Goal: Transaction & Acquisition: Register for event/course

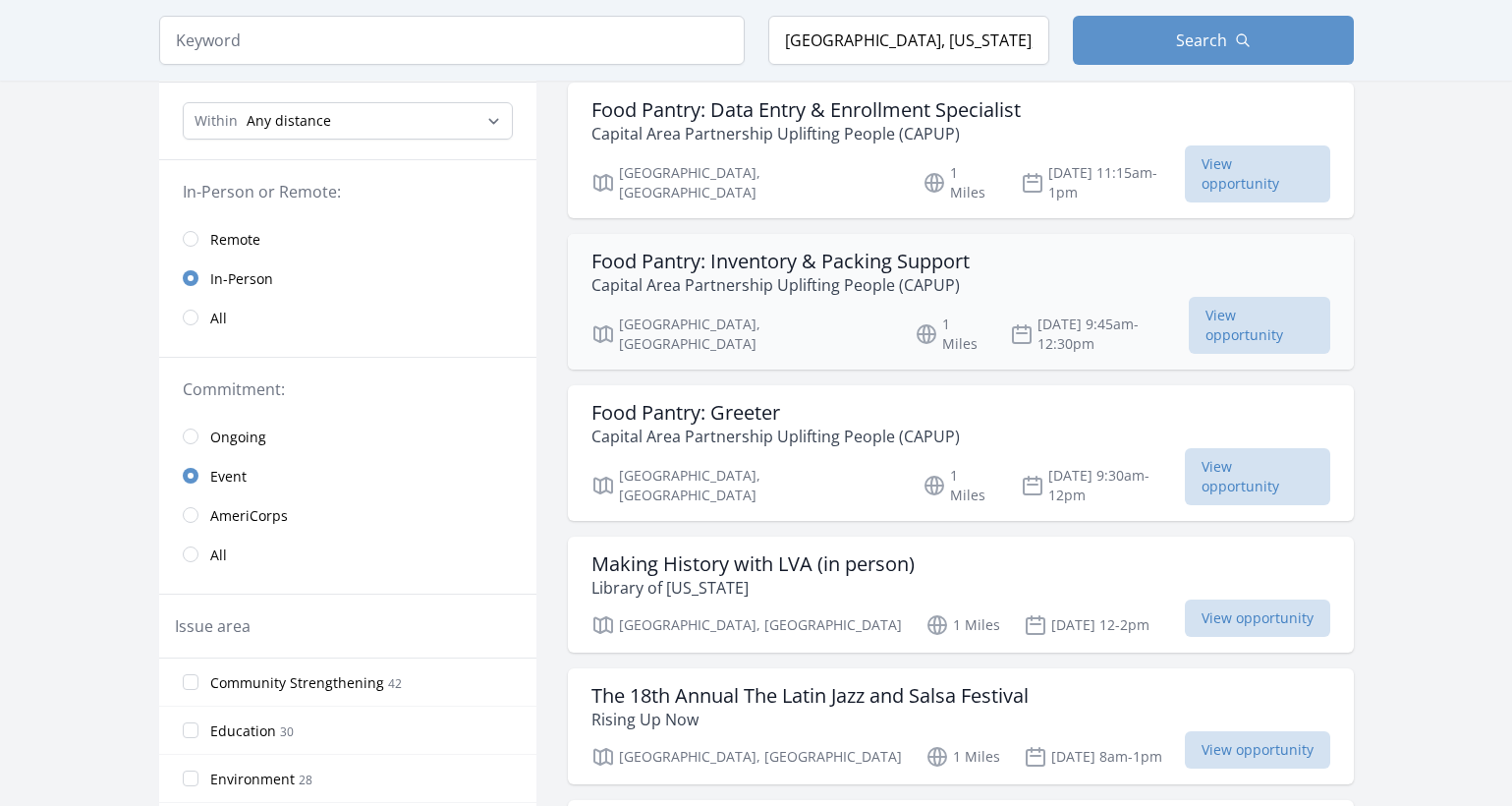
scroll to position [206, 0]
click at [1198, 599] on span "View opportunity" at bounding box center [1257, 618] width 146 height 38
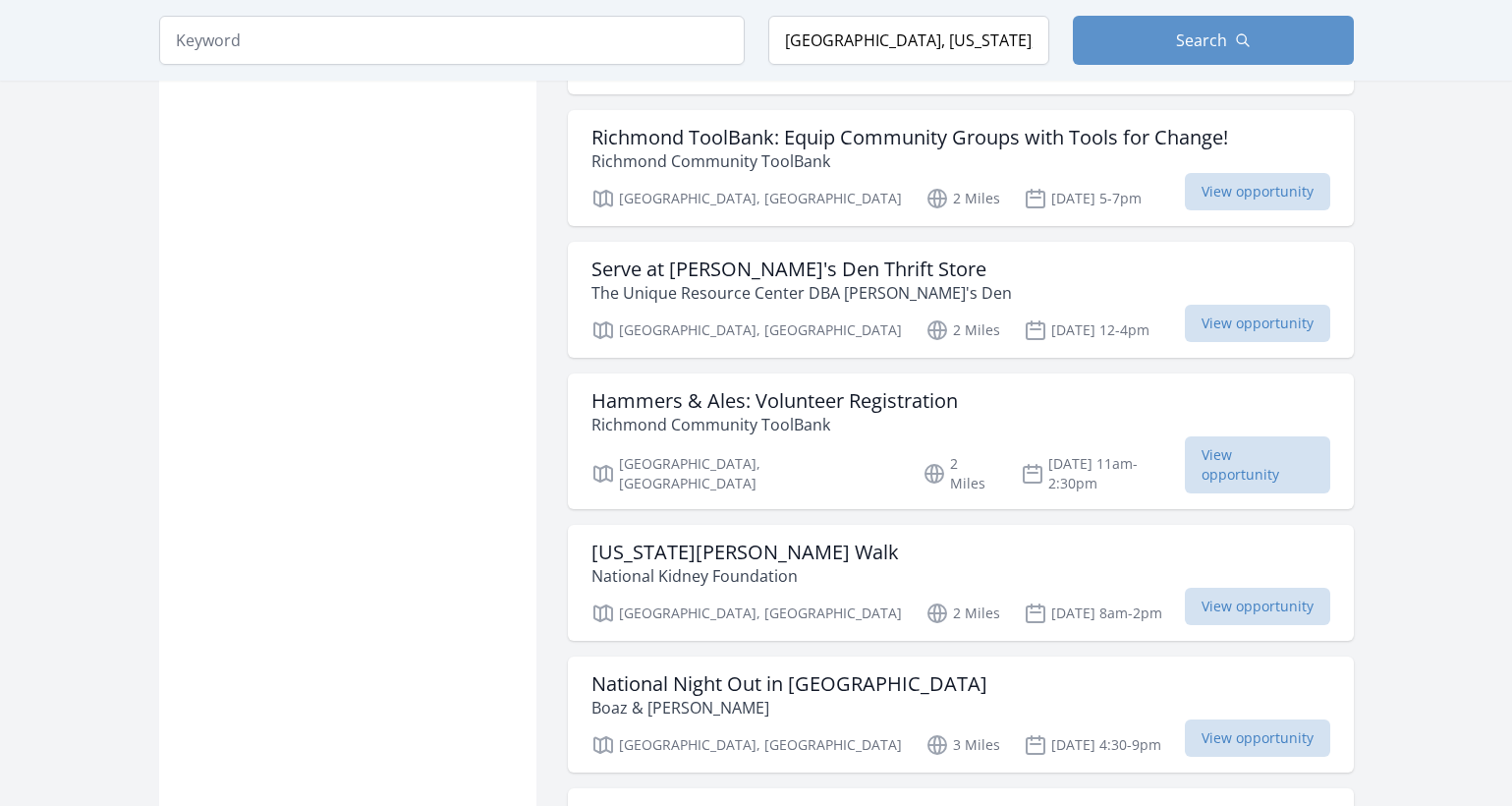
scroll to position [1734, 0]
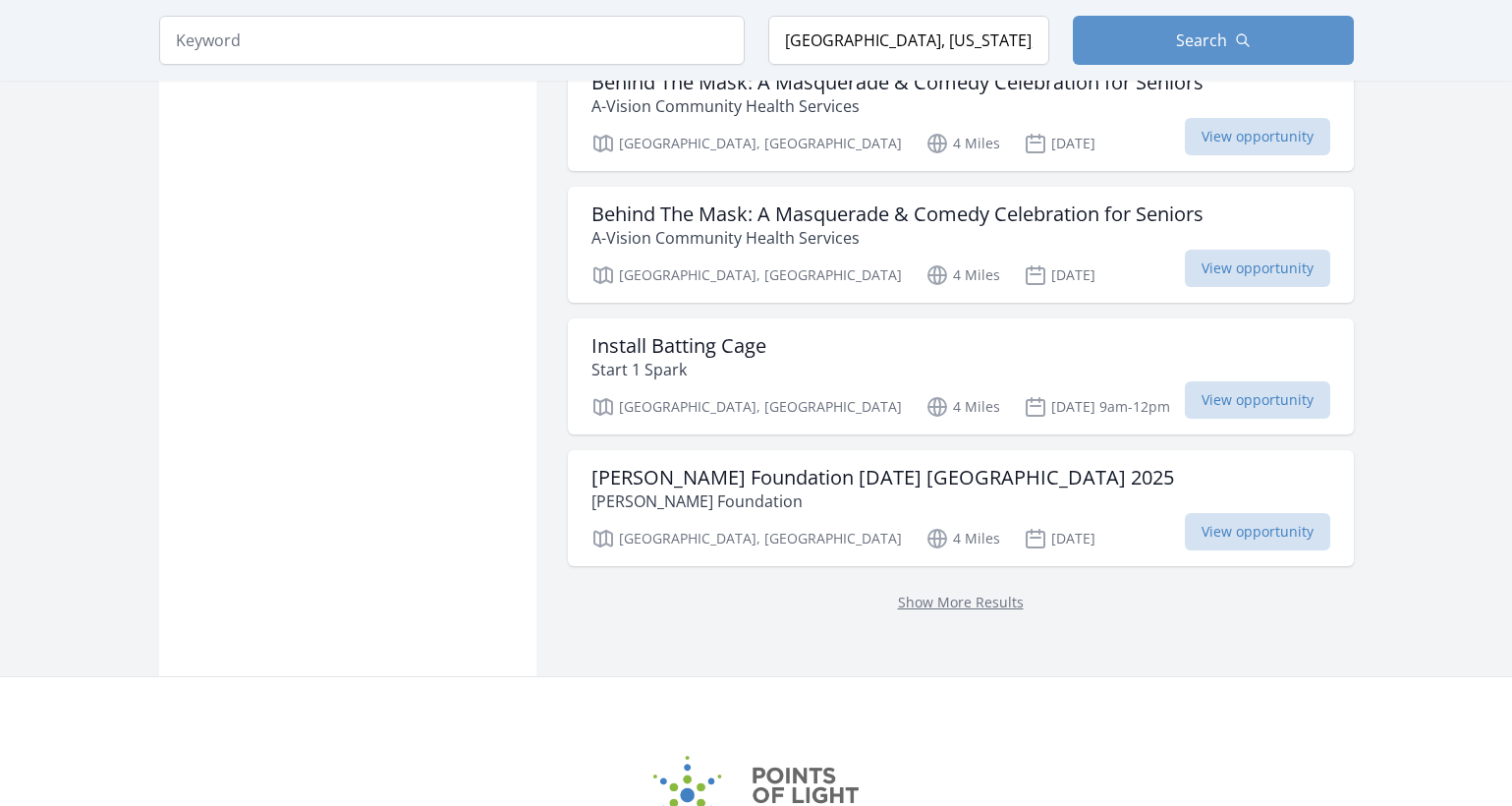
scroll to position [2470, 0]
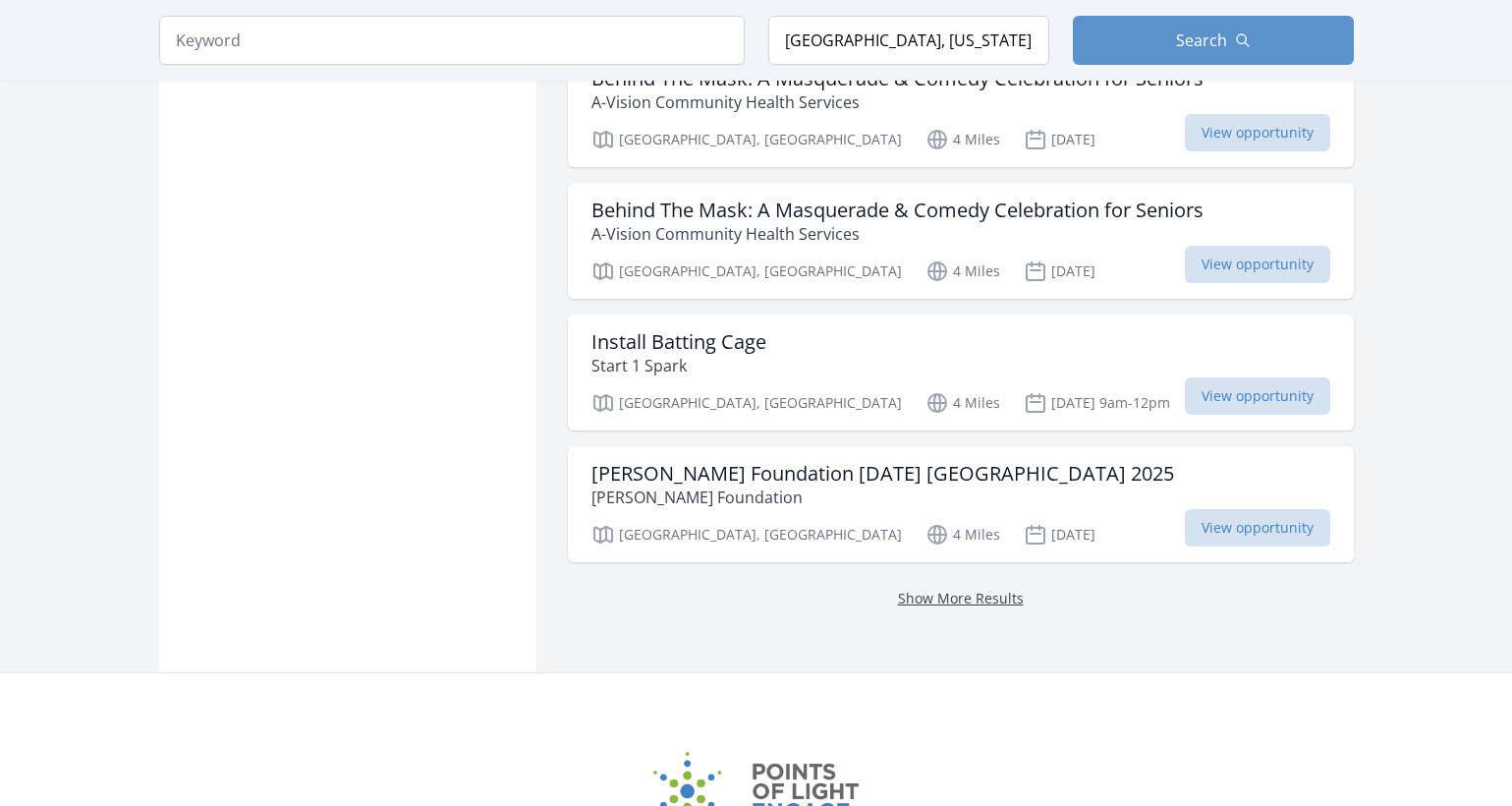
click at [988, 589] on link "Show More Results" at bounding box center [961, 598] width 126 height 19
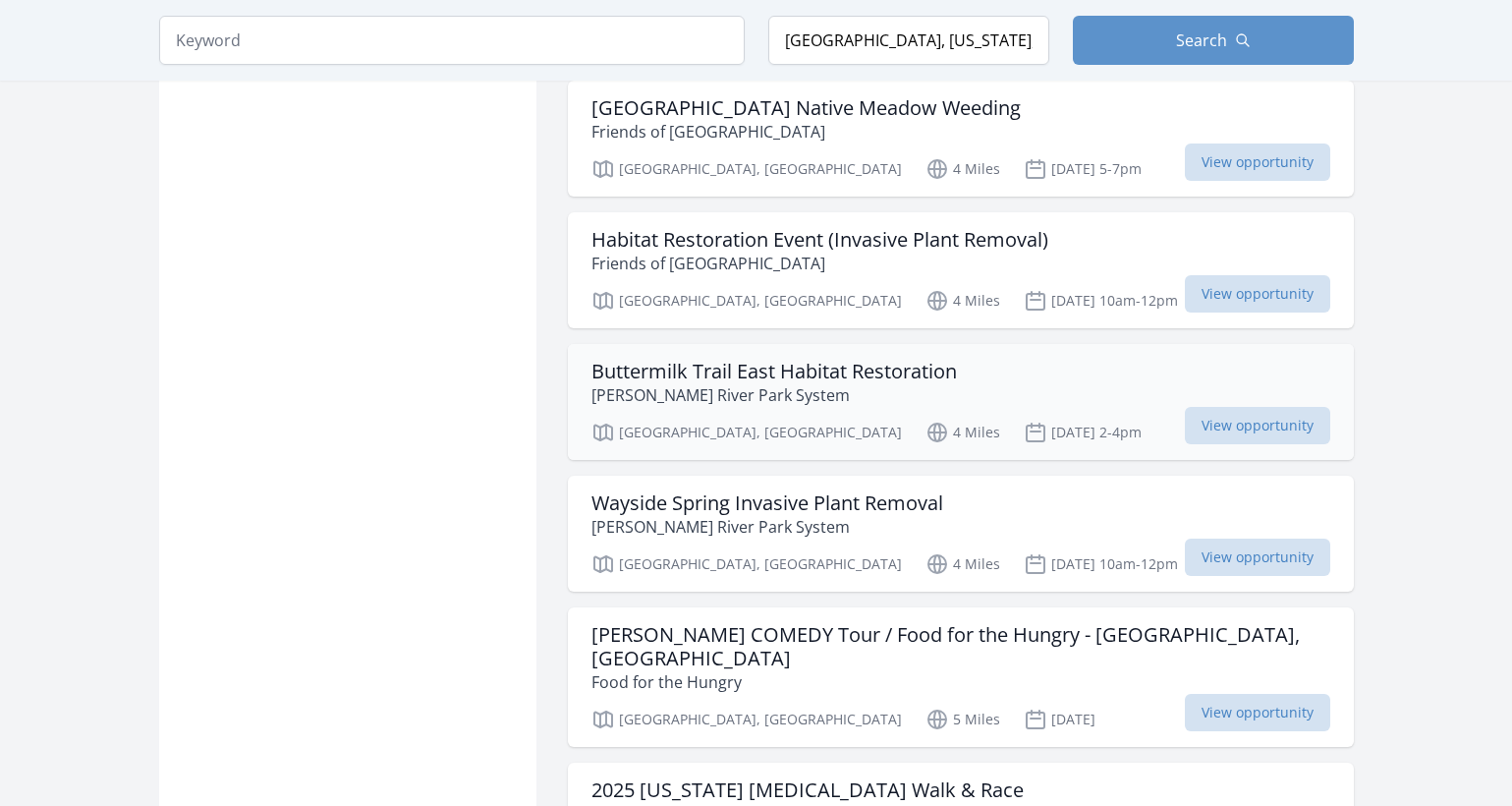
scroll to position [4197, 0]
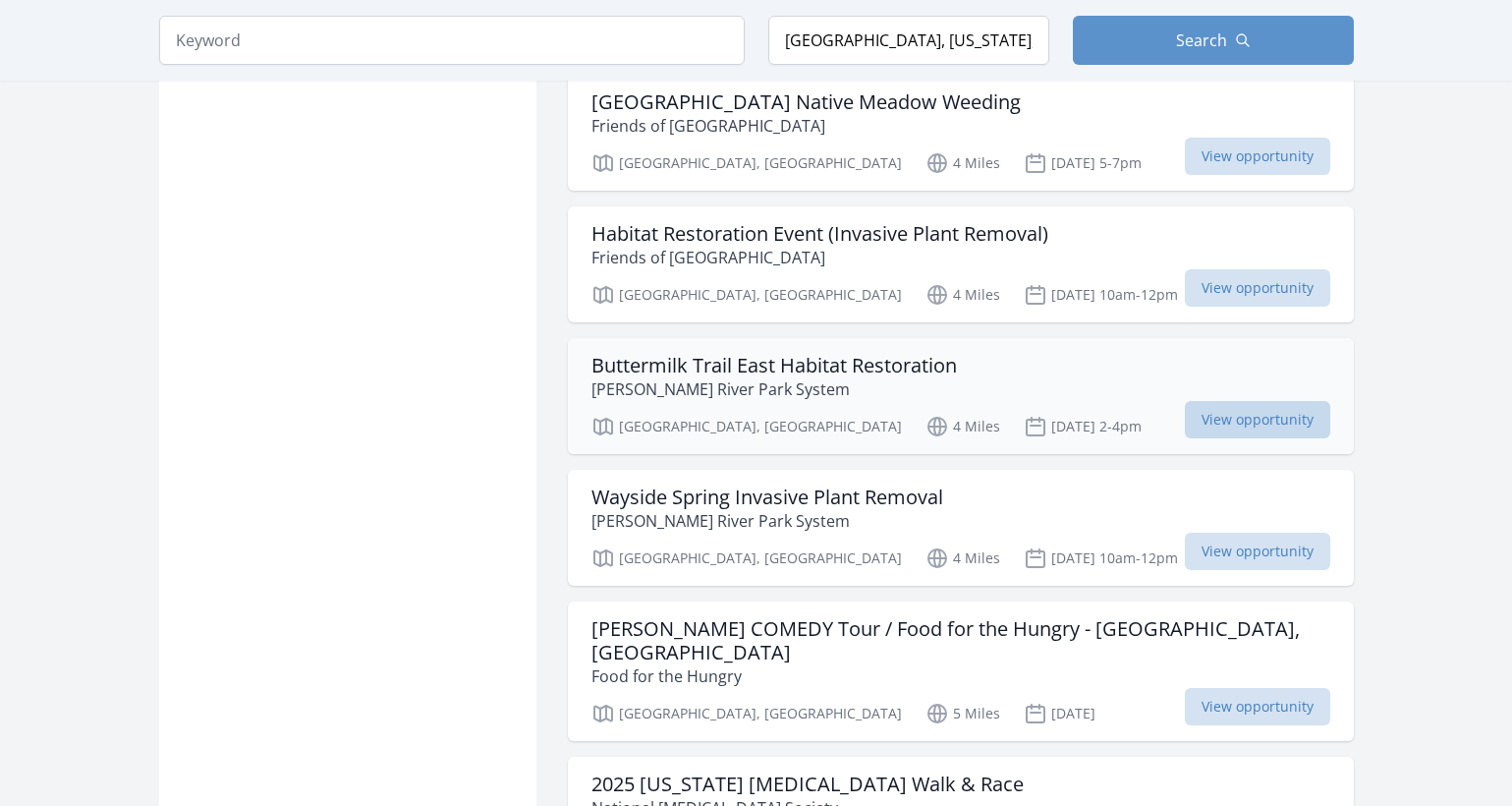
click at [1253, 401] on span "View opportunity" at bounding box center [1257, 419] width 146 height 38
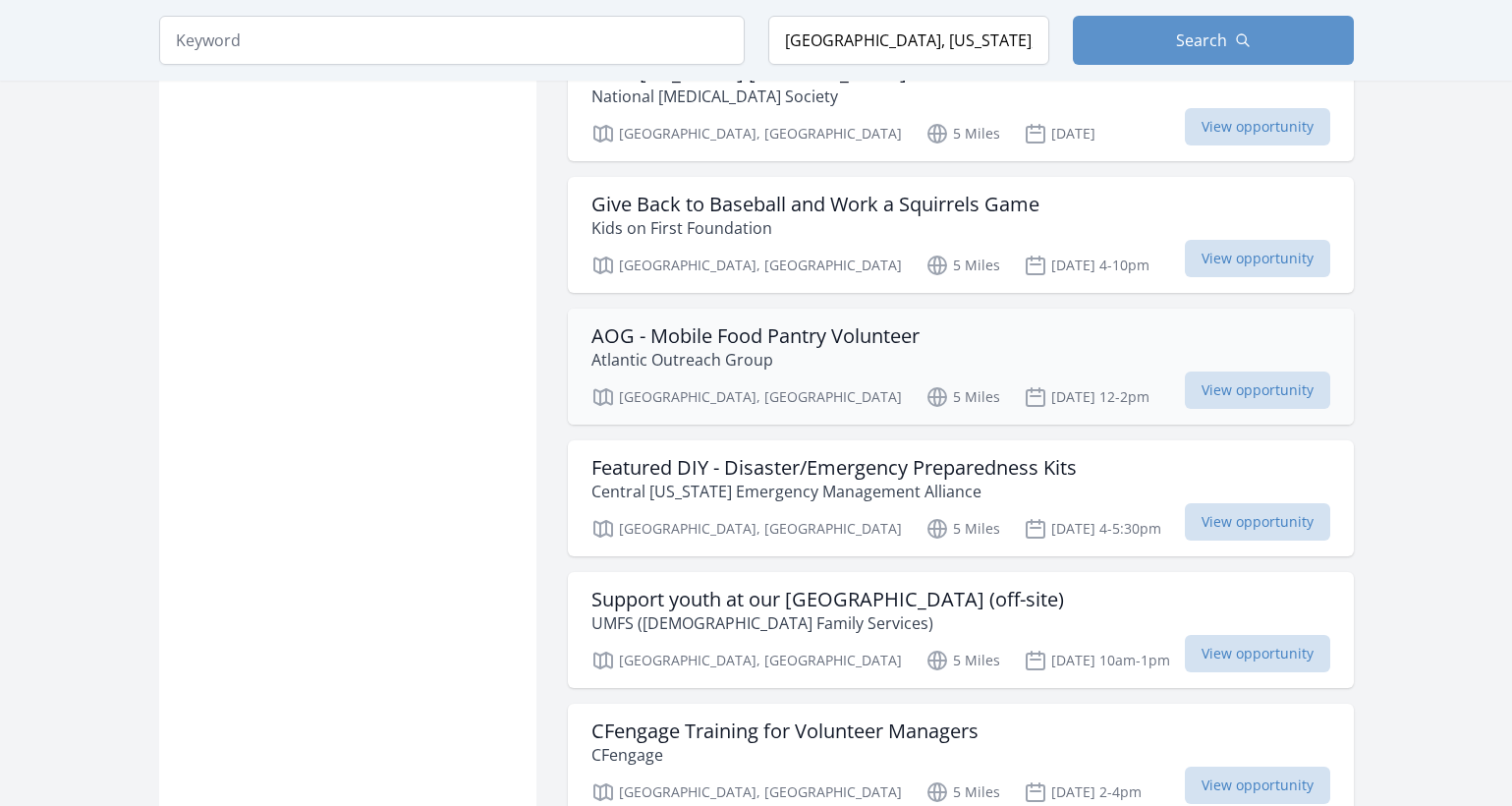
scroll to position [4930, 0]
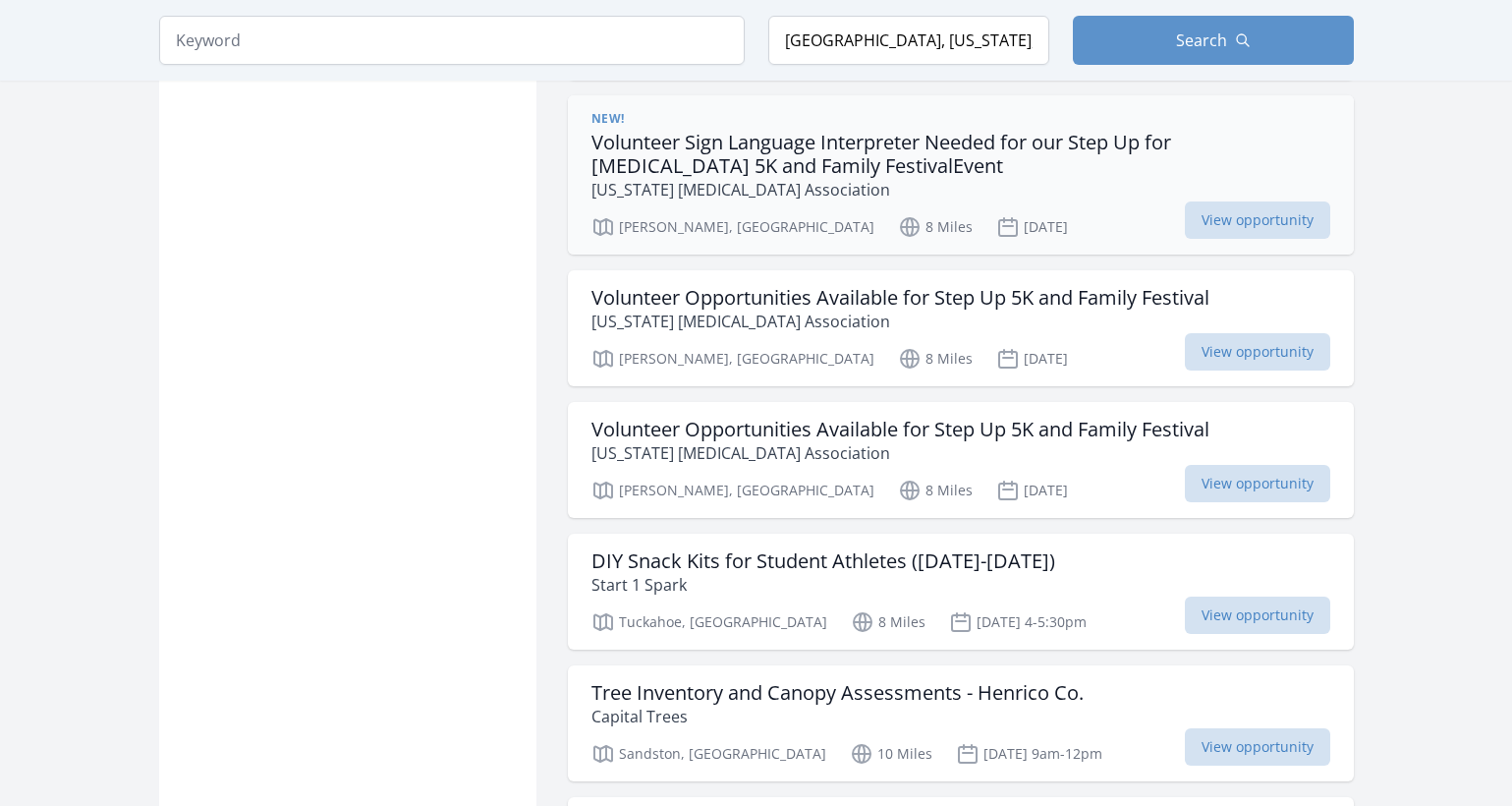
scroll to position [7617, 0]
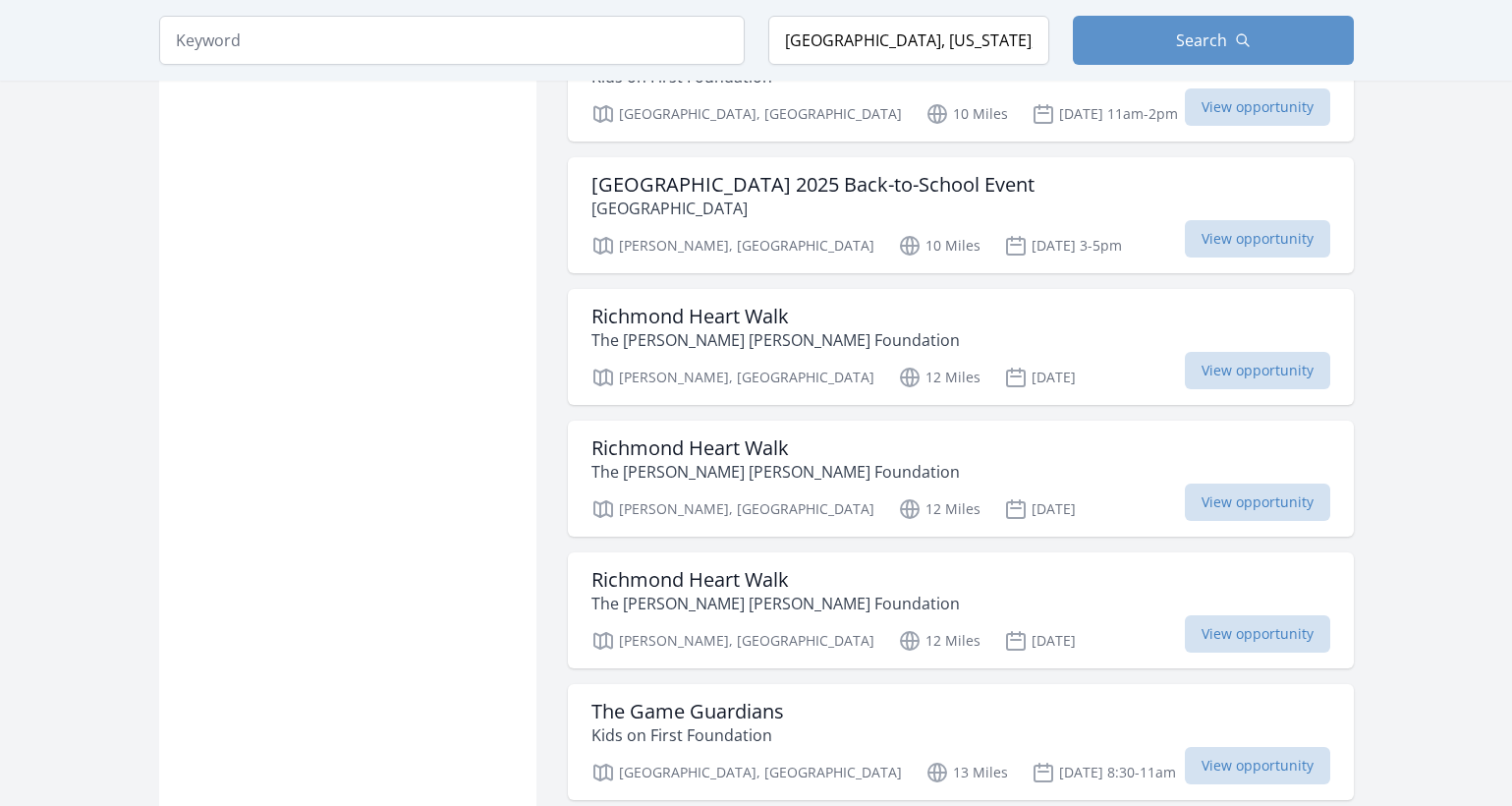
scroll to position [9023, 0]
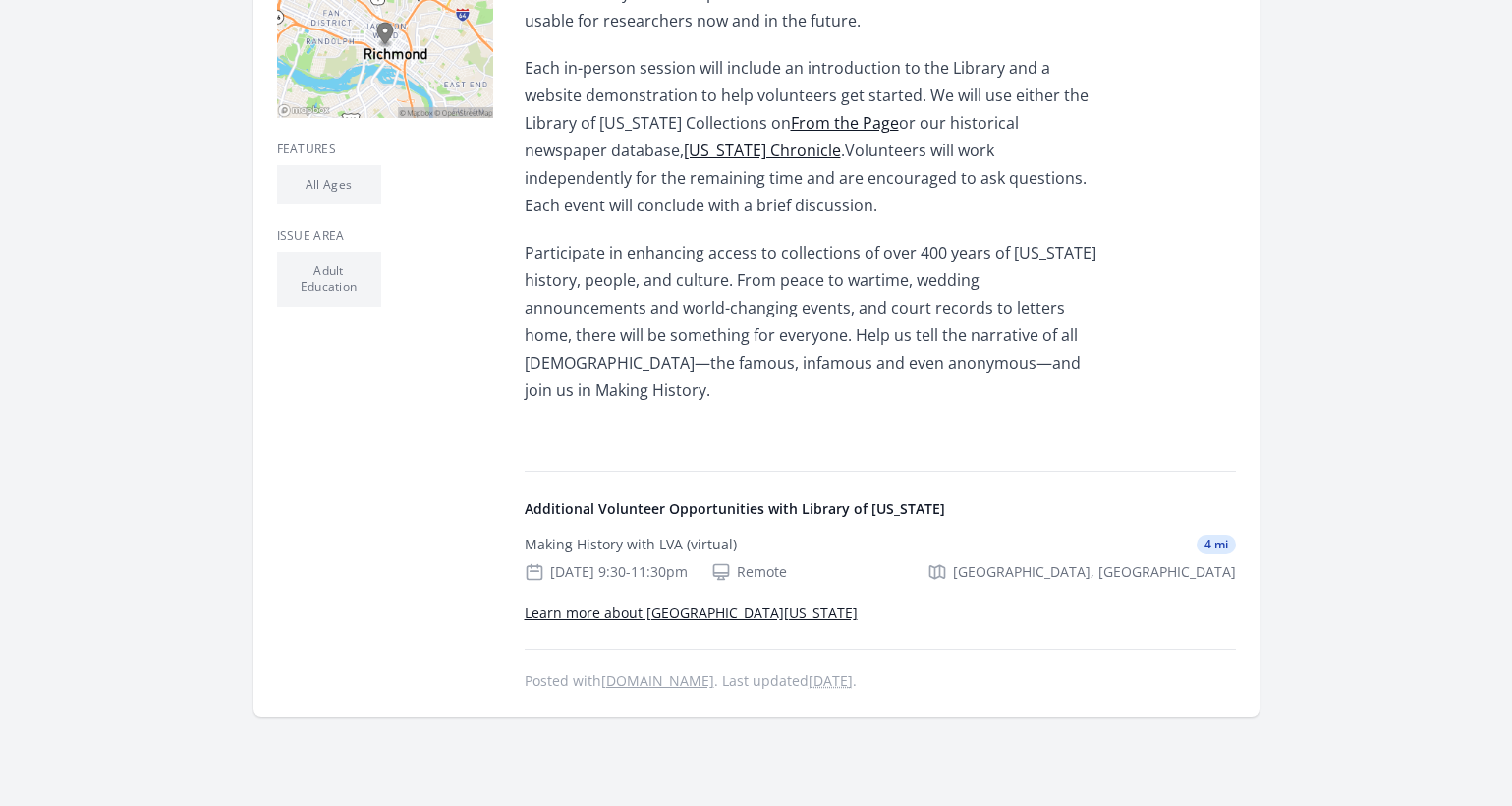
scroll to position [610, 0]
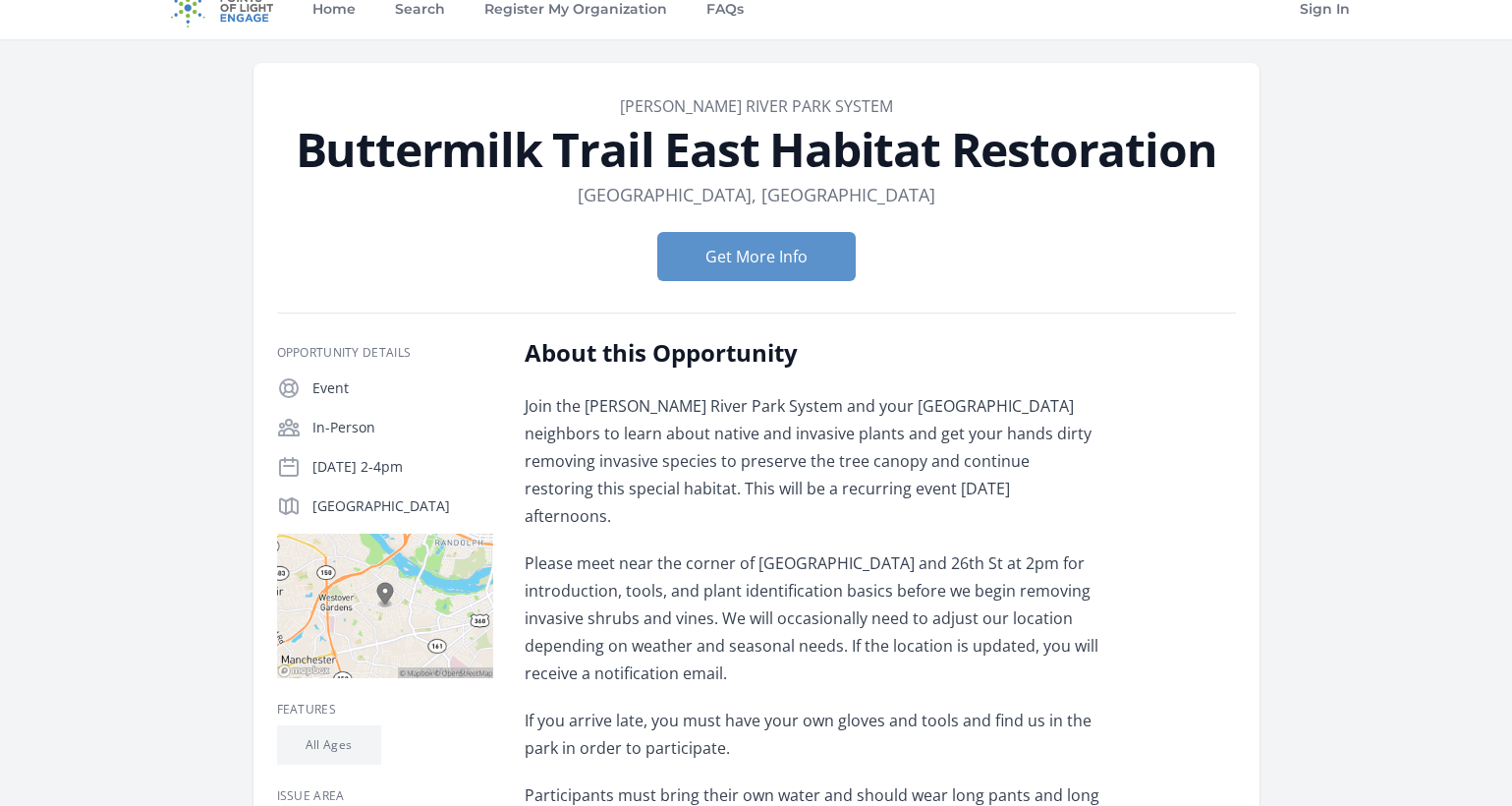
scroll to position [26, 0]
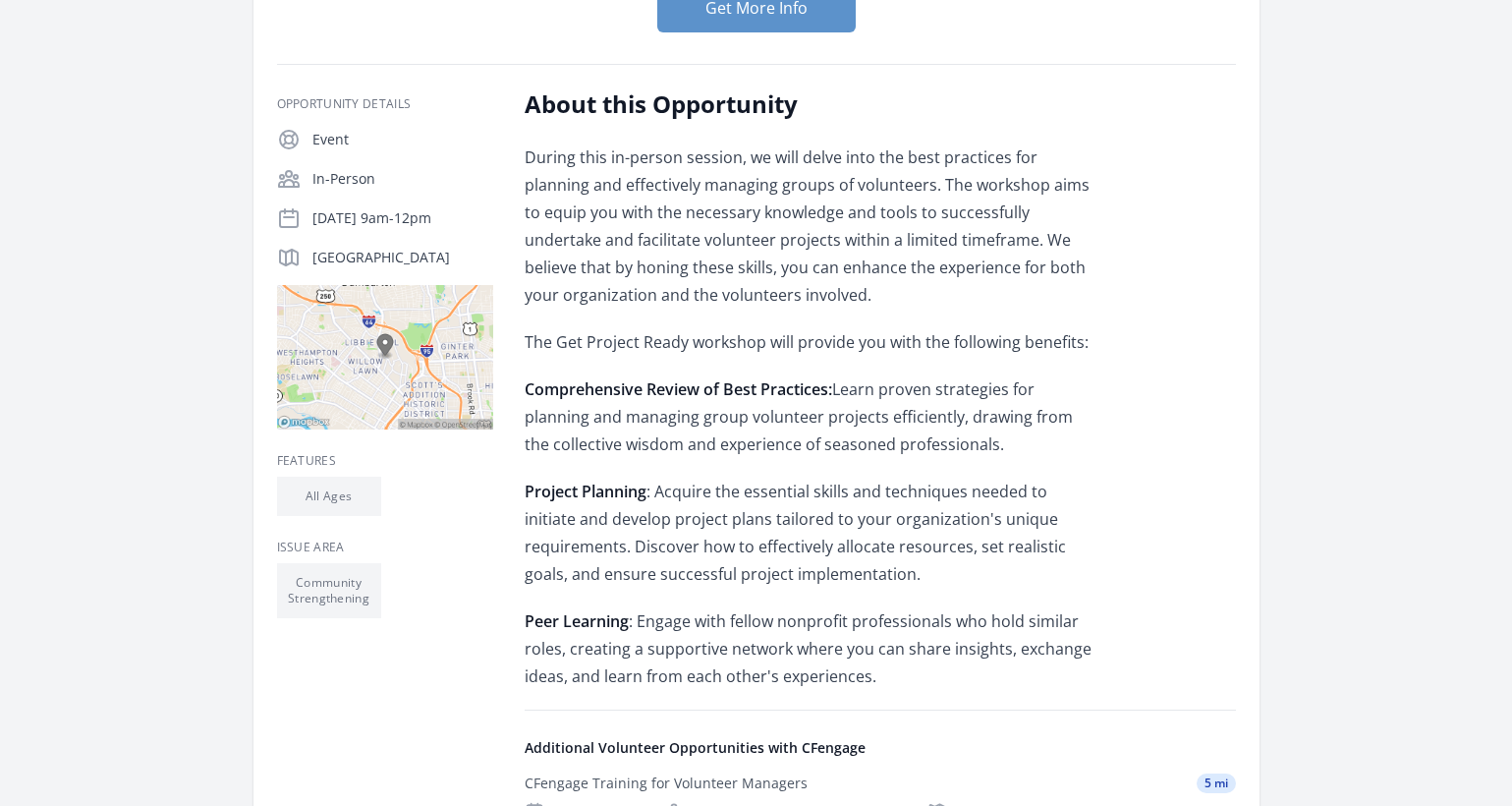
scroll to position [279, 0]
